Goal: Transaction & Acquisition: Purchase product/service

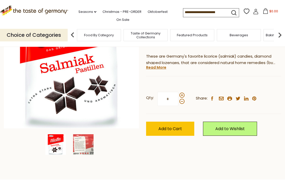
scroll to position [82, 0]
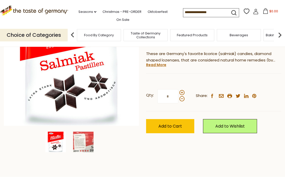
click at [28, 146] on div at bounding box center [71, 141] width 138 height 21
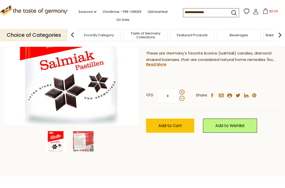
scroll to position [83, 0]
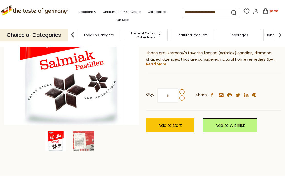
click at [177, 88] on input "*" at bounding box center [168, 95] width 21 height 14
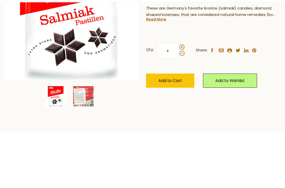
click at [183, 89] on span at bounding box center [182, 91] width 5 height 5
click at [179, 88] on input "*" at bounding box center [168, 95] width 21 height 14
click at [183, 89] on div at bounding box center [182, 94] width 5 height 11
click at [179, 88] on input "*" at bounding box center [168, 95] width 21 height 14
click at [183, 89] on span at bounding box center [182, 91] width 5 height 5
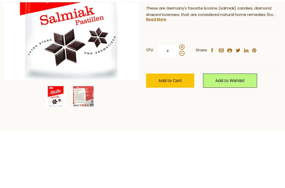
click at [179, 88] on input "*" at bounding box center [168, 95] width 21 height 14
type input "*"
click at [179, 122] on span "Add to Cart" at bounding box center [171, 125] width 24 height 6
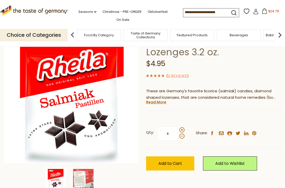
scroll to position [45, 0]
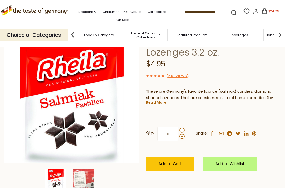
click at [253, 12] on icon at bounding box center [256, 12] width 6 height 6
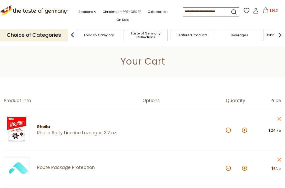
click at [246, 130] on button at bounding box center [244, 129] width 5 height 5
click at [247, 129] on button at bounding box center [244, 129] width 5 height 5
type input "*"
click at [248, 129] on div "Quantity: *" at bounding box center [240, 130] width 28 height 28
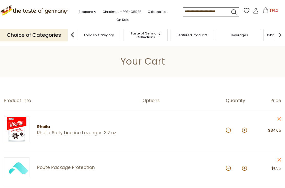
click at [247, 129] on button at bounding box center [244, 129] width 5 height 5
type input "*"
click at [247, 128] on button at bounding box center [244, 129] width 5 height 5
type input "*"
click at [246, 128] on button at bounding box center [244, 129] width 5 height 5
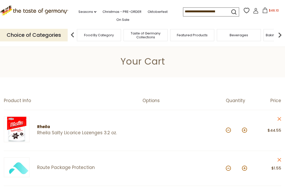
type input "**"
click at [260, 15] on button "$51.05" at bounding box center [271, 11] width 22 height 8
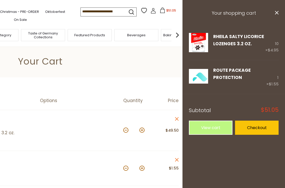
click at [250, 128] on link "Checkout" at bounding box center [257, 127] width 44 height 14
